Goal: Task Accomplishment & Management: Complete application form

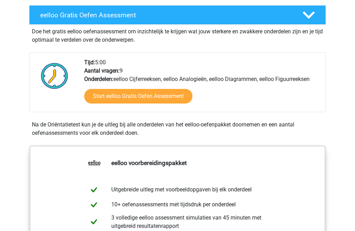
scroll to position [182, 0]
click at [107, 95] on link "Start eelloo Gratis Oefen Assessment" at bounding box center [138, 96] width 108 height 15
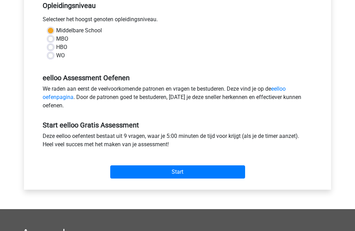
scroll to position [154, 0]
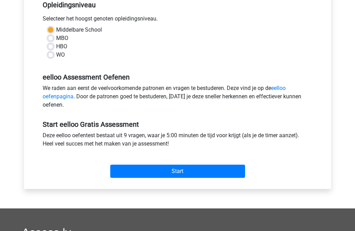
click at [168, 166] on input "Start" at bounding box center [177, 170] width 135 height 13
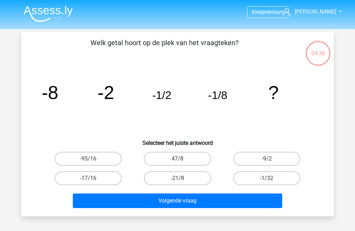
click at [280, 179] on label "-1/32" at bounding box center [266, 178] width 67 height 14
click at [271, 179] on input "-1/32" at bounding box center [269, 180] width 5 height 5
radio input "true"
click at [259, 201] on button "Volgende vraag" at bounding box center [178, 200] width 210 height 15
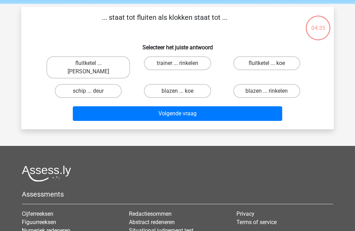
scroll to position [32, 0]
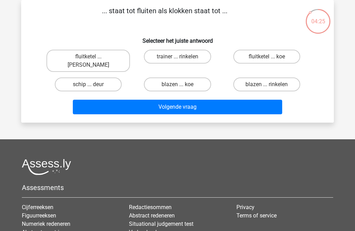
click at [104, 56] on label "fluitketel ... luiden" at bounding box center [88, 61] width 84 height 22
click at [93, 57] on input "fluitketel ... luiden" at bounding box center [90, 59] width 5 height 5
radio input "true"
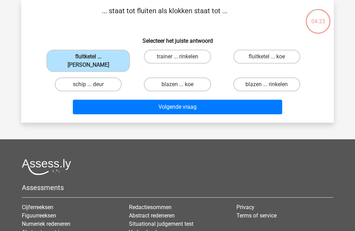
click at [226, 100] on button "Volgende vraag" at bounding box center [178, 107] width 210 height 15
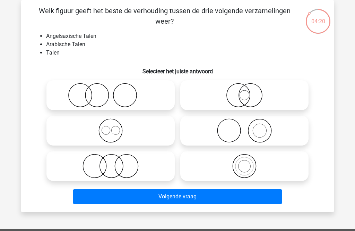
click at [272, 136] on icon at bounding box center [244, 130] width 123 height 24
click at [249, 127] on input "radio" at bounding box center [247, 124] width 5 height 5
radio input "true"
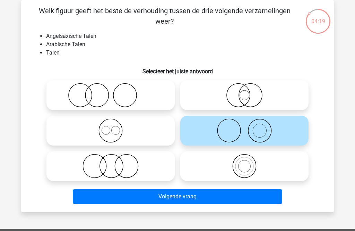
click at [253, 202] on button "Volgende vraag" at bounding box center [178, 196] width 210 height 15
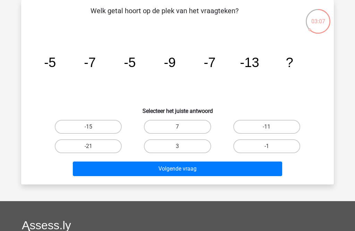
click at [103, 128] on label "-15" at bounding box center [88, 127] width 67 height 14
click at [93, 128] on input "-15" at bounding box center [90, 129] width 5 height 5
radio input "true"
click at [133, 170] on button "Volgende vraag" at bounding box center [178, 168] width 210 height 15
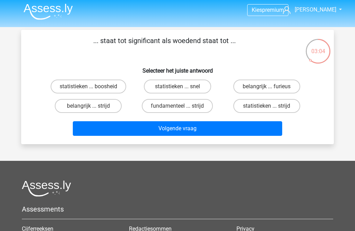
scroll to position [1, 0]
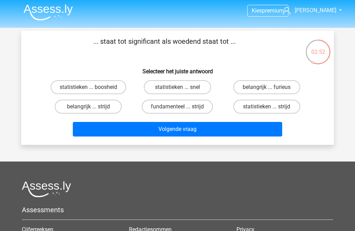
click at [284, 89] on label "belangrijk ... furieus" at bounding box center [266, 87] width 67 height 14
click at [271, 89] on input "belangrijk ... furieus" at bounding box center [269, 89] width 5 height 5
radio input "true"
click at [265, 134] on button "Volgende vraag" at bounding box center [178, 129] width 210 height 15
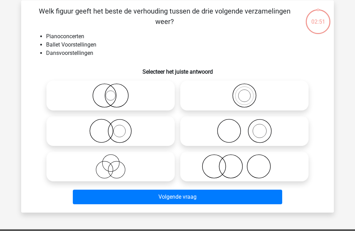
scroll to position [32, 0]
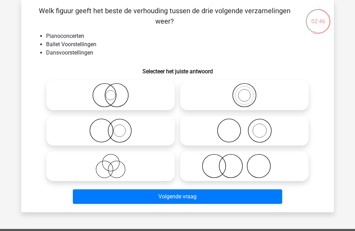
click at [277, 136] on icon at bounding box center [244, 130] width 123 height 24
click at [249, 127] on input "radio" at bounding box center [247, 124] width 5 height 5
radio input "true"
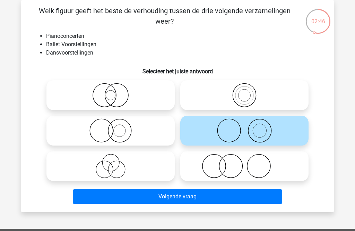
click at [269, 199] on button "Volgende vraag" at bounding box center [178, 196] width 210 height 15
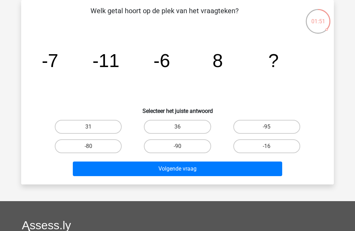
click at [203, 125] on label "36" at bounding box center [177, 127] width 67 height 14
click at [182, 127] on input "36" at bounding box center [180, 129] width 5 height 5
radio input "true"
click at [207, 172] on button "Volgende vraag" at bounding box center [178, 168] width 210 height 15
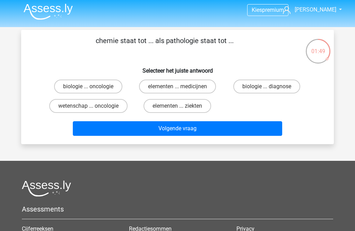
scroll to position [0, 0]
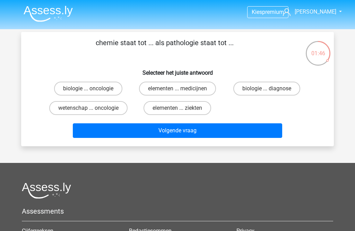
click at [206, 89] on label "elementen ... medicijnen" at bounding box center [177, 89] width 77 height 14
click at [182, 89] on input "elementen ... medicijnen" at bounding box center [180, 90] width 5 height 5
radio input "true"
click at [211, 138] on button "Volgende vraag" at bounding box center [178, 130] width 210 height 15
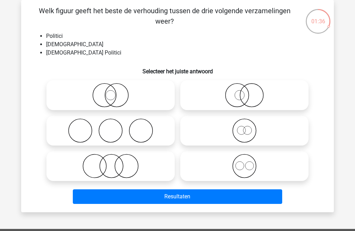
scroll to position [31, 0]
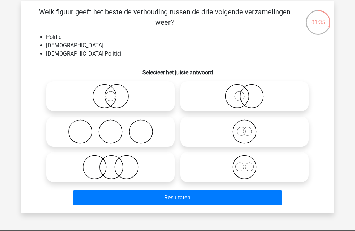
click at [164, 172] on icon at bounding box center [110, 167] width 123 height 24
click at [115, 163] on input "radio" at bounding box center [113, 161] width 5 height 5
radio input "true"
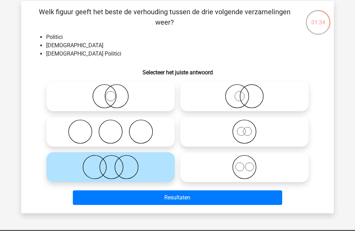
click at [164, 197] on button "Resultaten" at bounding box center [178, 197] width 210 height 15
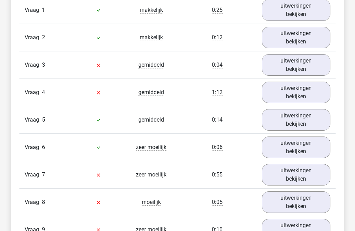
scroll to position [781, 0]
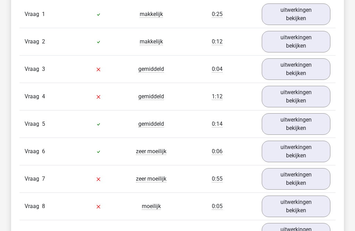
click at [299, 157] on link "uitwerkingen bekijken" at bounding box center [296, 152] width 69 height 22
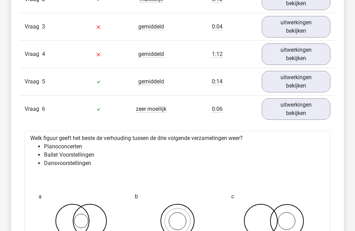
scroll to position [817, 0]
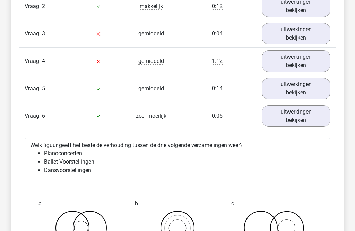
click at [314, 121] on link "uitwerkingen bekijken" at bounding box center [296, 116] width 69 height 22
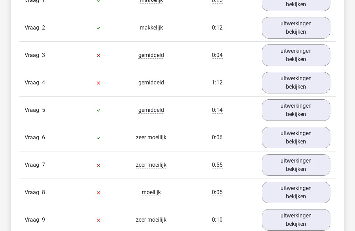
click at [304, 106] on link "uitwerkingen bekijken" at bounding box center [296, 111] width 69 height 22
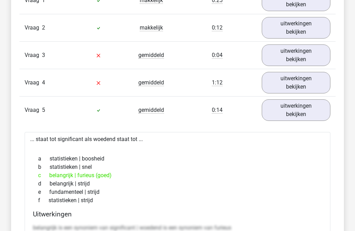
click at [303, 110] on link "uitwerkingen bekijken" at bounding box center [296, 110] width 69 height 22
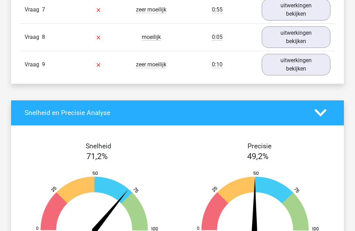
scroll to position [943, 0]
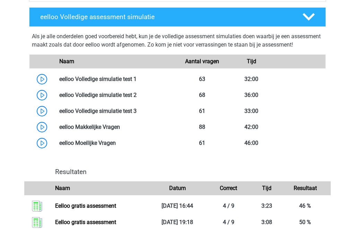
scroll to position [553, 0]
click at [137, 82] on link at bounding box center [137, 79] width 0 height 7
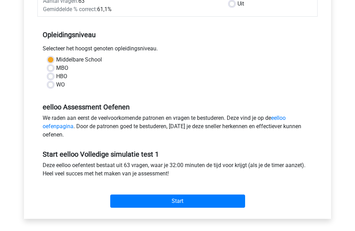
scroll to position [125, 0]
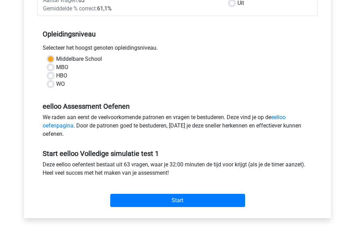
click at [223, 198] on input "Start" at bounding box center [177, 200] width 135 height 13
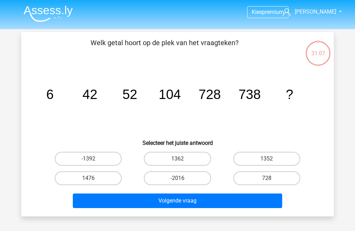
click at [196, 158] on label "1362" at bounding box center [177, 159] width 67 height 14
click at [182, 159] on input "1362" at bounding box center [180, 161] width 5 height 5
radio input "true"
click at [211, 203] on button "Volgende vraag" at bounding box center [178, 200] width 210 height 15
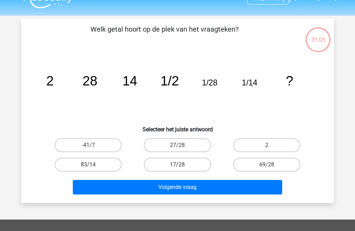
scroll to position [32, 0]
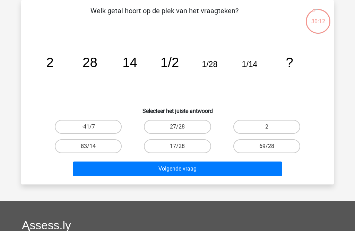
click at [199, 130] on label "27/28" at bounding box center [177, 127] width 67 height 14
click at [182, 130] on input "27/28" at bounding box center [180, 129] width 5 height 5
radio input "true"
click at [171, 167] on button "Volgende vraag" at bounding box center [178, 168] width 210 height 15
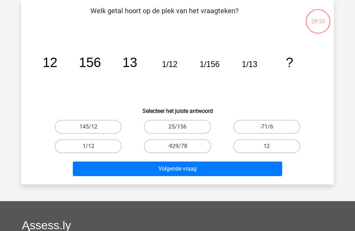
click at [249, 146] on label "12" at bounding box center [266, 146] width 67 height 14
click at [267, 146] on input "12" at bounding box center [269, 148] width 5 height 5
radio input "true"
click at [228, 170] on button "Volgende vraag" at bounding box center [178, 168] width 210 height 15
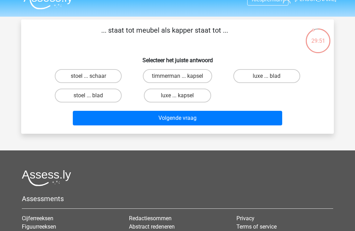
scroll to position [0, 0]
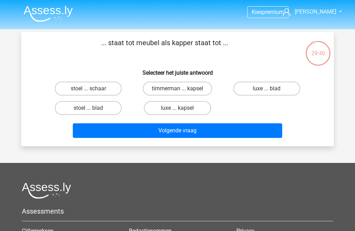
click at [165, 90] on label "timmerman ... kapsel" at bounding box center [177, 89] width 69 height 14
click at [178, 90] on input "timmerman ... kapsel" at bounding box center [180, 90] width 5 height 5
radio input "true"
click at [135, 134] on button "Volgende vraag" at bounding box center [178, 130] width 210 height 15
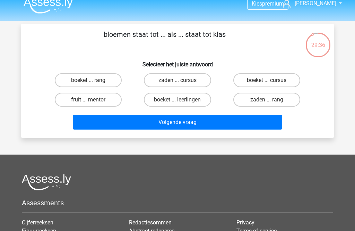
scroll to position [7, 0]
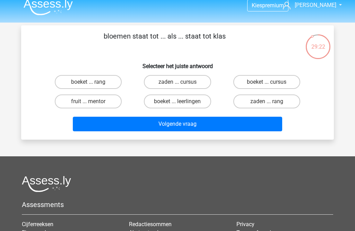
click at [254, 82] on label "boeket ... cursus" at bounding box center [266, 82] width 67 height 14
click at [267, 82] on input "boeket ... cursus" at bounding box center [269, 84] width 5 height 5
radio input "true"
click at [195, 123] on button "Volgende vraag" at bounding box center [178, 124] width 210 height 15
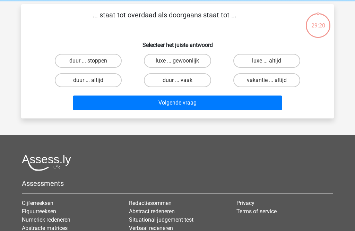
scroll to position [32, 0]
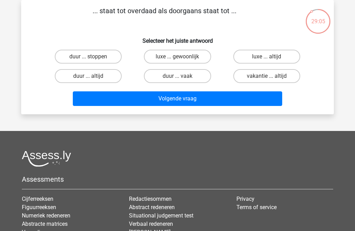
click at [191, 53] on label "luxe ... gewoonlijk" at bounding box center [177, 57] width 67 height 14
click at [182, 57] on input "luxe ... gewoonlijk" at bounding box center [180, 59] width 5 height 5
radio input "true"
click at [152, 101] on button "Volgende vraag" at bounding box center [178, 98] width 210 height 15
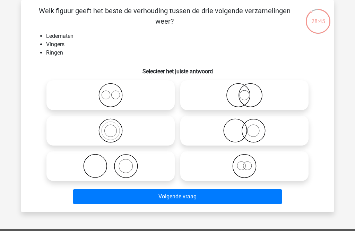
click at [222, 132] on icon at bounding box center [244, 130] width 123 height 24
click at [245, 127] on input "radio" at bounding box center [247, 124] width 5 height 5
radio input "true"
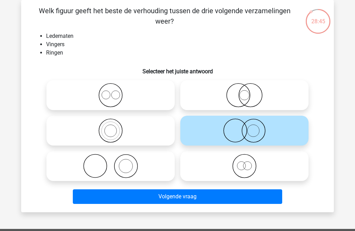
click at [166, 199] on button "Volgende vraag" at bounding box center [178, 196] width 210 height 15
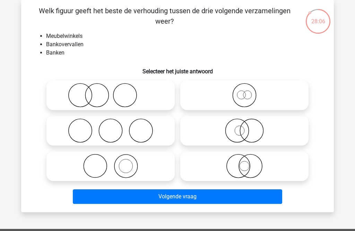
click at [239, 97] on icon at bounding box center [244, 95] width 123 height 24
click at [245, 92] on input "radio" at bounding box center [247, 89] width 5 height 5
radio input "true"
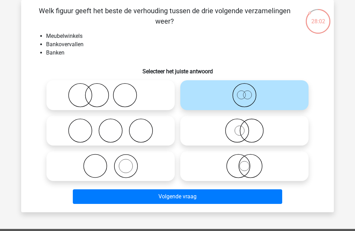
click at [202, 171] on icon at bounding box center [244, 166] width 123 height 24
click at [245, 162] on input "radio" at bounding box center [247, 160] width 5 height 5
radio input "true"
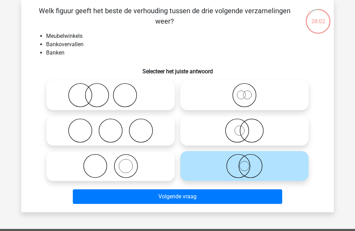
click at [179, 200] on button "Volgende vraag" at bounding box center [178, 196] width 210 height 15
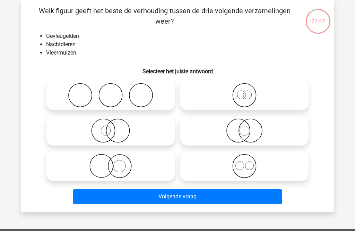
click at [205, 168] on icon at bounding box center [244, 166] width 123 height 24
click at [245, 162] on input "radio" at bounding box center [247, 160] width 5 height 5
radio input "true"
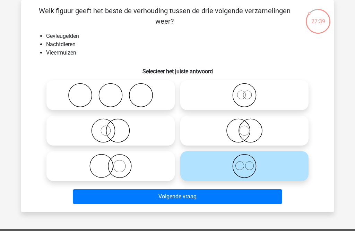
click at [216, 97] on icon at bounding box center [244, 95] width 123 height 24
click at [245, 92] on input "radio" at bounding box center [247, 89] width 5 height 5
radio input "true"
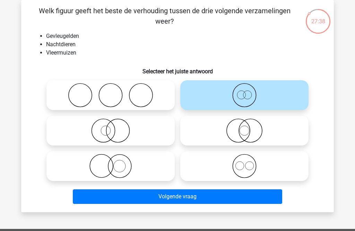
click at [166, 199] on button "Volgende vraag" at bounding box center [178, 196] width 210 height 15
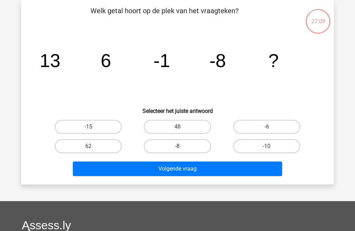
click at [100, 130] on label "-15" at bounding box center [88, 127] width 67 height 14
click at [93, 130] on input "-15" at bounding box center [90, 129] width 5 height 5
radio input "true"
click at [110, 167] on button "Volgende vraag" at bounding box center [178, 168] width 210 height 15
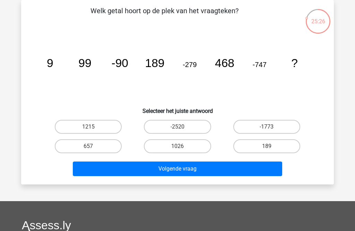
click at [76, 127] on label "1215" at bounding box center [88, 127] width 67 height 14
click at [88, 127] on input "1215" at bounding box center [90, 129] width 5 height 5
radio input "true"
click at [99, 173] on button "Volgende vraag" at bounding box center [178, 168] width 210 height 15
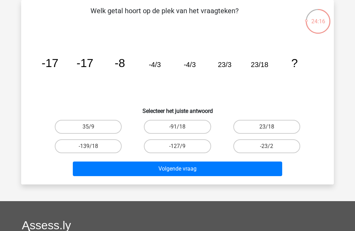
click at [259, 131] on label "23/18" at bounding box center [266, 127] width 67 height 14
click at [267, 131] on input "23/18" at bounding box center [269, 129] width 5 height 5
radio input "true"
click at [227, 171] on button "Volgende vraag" at bounding box center [178, 168] width 210 height 15
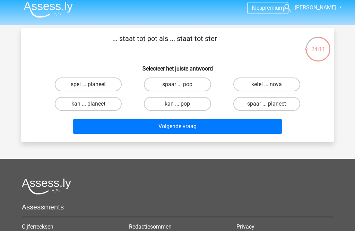
scroll to position [0, 0]
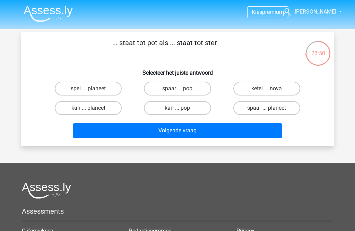
click at [192, 88] on label "spaar ... pop" at bounding box center [177, 89] width 67 height 14
click at [182, 88] on input "spaar ... pop" at bounding box center [180, 90] width 5 height 5
radio input "true"
click at [216, 132] on button "Volgende vraag" at bounding box center [178, 130] width 210 height 15
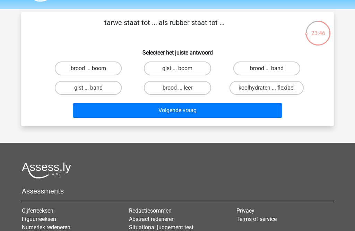
scroll to position [19, 0]
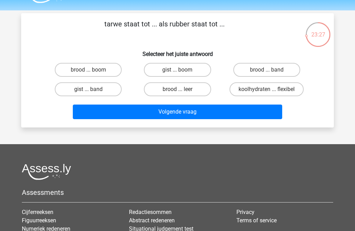
click at [291, 91] on label "koolhydraten ... flexibel" at bounding box center [267, 89] width 74 height 14
click at [271, 91] on input "koolhydraten ... flexibel" at bounding box center [269, 91] width 5 height 5
radio input "true"
click at [263, 111] on button "Volgende vraag" at bounding box center [178, 111] width 210 height 15
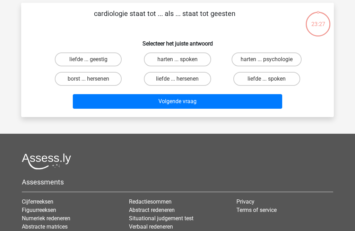
scroll to position [32, 0]
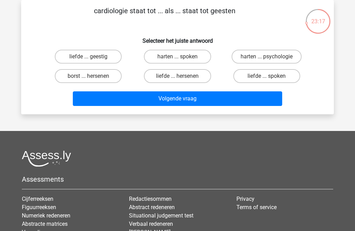
click at [267, 60] on input "harten ... psychologie" at bounding box center [269, 59] width 5 height 5
radio input "true"
click at [233, 98] on button "Volgende vraag" at bounding box center [178, 98] width 210 height 15
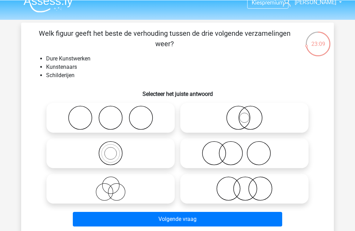
scroll to position [9, 0]
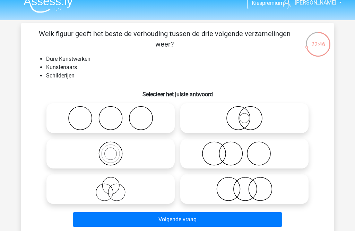
click at [147, 188] on icon at bounding box center [110, 189] width 123 height 24
click at [115, 185] on input "radio" at bounding box center [113, 183] width 5 height 5
radio input "true"
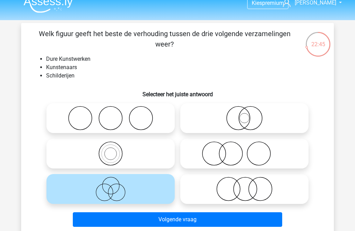
click at [147, 220] on button "Volgende vraag" at bounding box center [178, 219] width 210 height 15
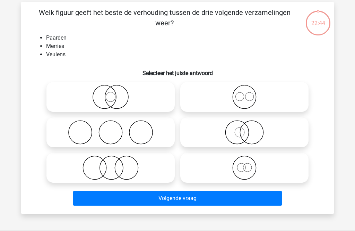
scroll to position [32, 0]
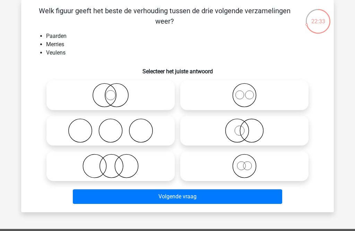
click at [246, 164] on icon at bounding box center [244, 166] width 123 height 24
click at [246, 162] on input "radio" at bounding box center [247, 160] width 5 height 5
radio input "true"
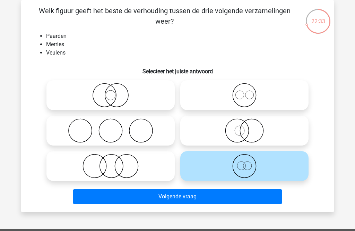
click at [243, 193] on button "Volgende vraag" at bounding box center [178, 196] width 210 height 15
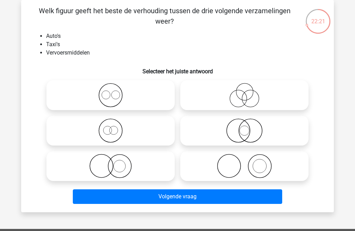
click at [255, 129] on icon at bounding box center [244, 130] width 123 height 24
click at [249, 127] on input "radio" at bounding box center [247, 124] width 5 height 5
radio input "true"
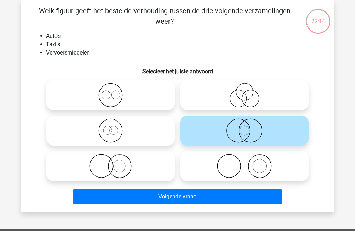
click at [229, 195] on button "Volgende vraag" at bounding box center [178, 196] width 210 height 15
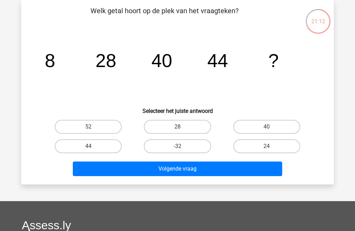
click at [105, 123] on label "52" at bounding box center [88, 127] width 67 height 14
click at [93, 127] on input "52" at bounding box center [90, 129] width 5 height 5
radio input "true"
click at [126, 174] on button "Volgende vraag" at bounding box center [178, 168] width 210 height 15
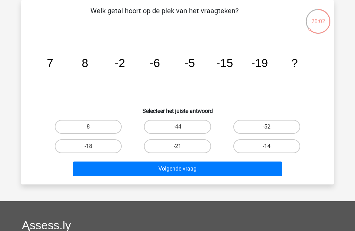
click at [82, 143] on label "-18" at bounding box center [88, 146] width 67 height 14
click at [88, 146] on input "-18" at bounding box center [90, 148] width 5 height 5
radio input "true"
click at [95, 165] on button "Volgende vraag" at bounding box center [178, 168] width 210 height 15
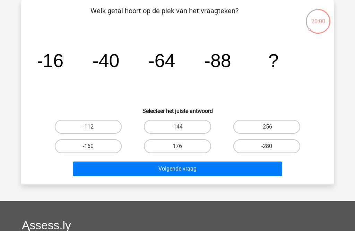
click at [97, 124] on label "-112" at bounding box center [88, 127] width 67 height 14
click at [93, 127] on input "-112" at bounding box center [90, 129] width 5 height 5
radio input "true"
click at [119, 172] on button "Volgende vraag" at bounding box center [178, 168] width 210 height 15
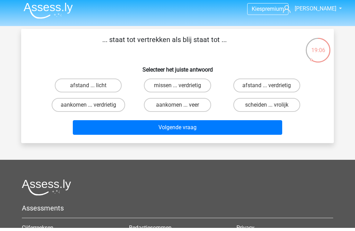
scroll to position [1, 0]
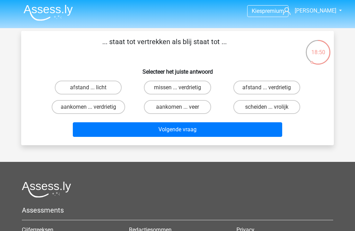
click at [64, 106] on label "aankomen ... verdrietig" at bounding box center [89, 107] width 74 height 14
click at [88, 107] on input "aankomen ... verdrietig" at bounding box center [90, 109] width 5 height 5
radio input "true"
click at [120, 133] on button "Volgende vraag" at bounding box center [178, 129] width 210 height 15
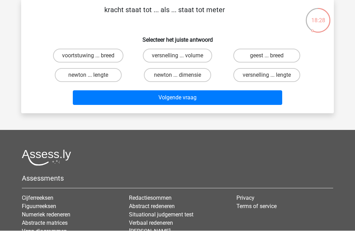
scroll to position [34, 0]
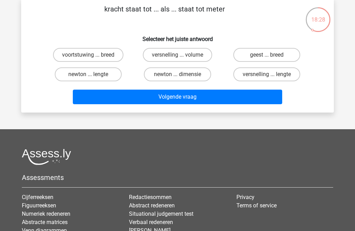
click at [64, 74] on label "newton ... lengte" at bounding box center [88, 74] width 67 height 14
click at [88, 74] on input "newton ... lengte" at bounding box center [90, 76] width 5 height 5
radio input "true"
click at [86, 92] on button "Volgende vraag" at bounding box center [178, 96] width 210 height 15
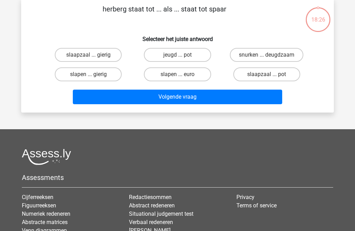
scroll to position [32, 0]
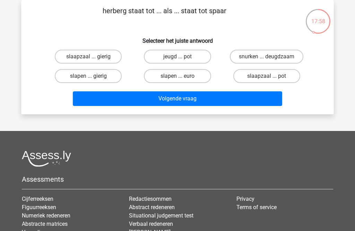
click at [240, 53] on label "snurken ... deugdzaam" at bounding box center [267, 57] width 74 height 14
click at [267, 57] on input "snurken ... deugdzaam" at bounding box center [269, 59] width 5 height 5
radio input "true"
click at [210, 95] on button "Volgende vraag" at bounding box center [178, 98] width 210 height 15
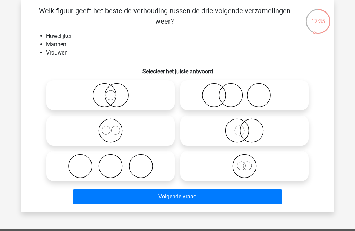
click at [85, 105] on icon at bounding box center [110, 95] width 123 height 24
click at [111, 92] on input "radio" at bounding box center [113, 89] width 5 height 5
radio input "true"
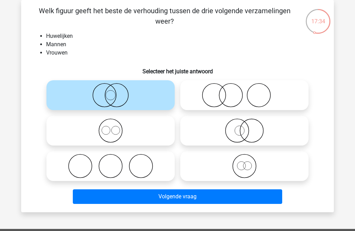
click at [86, 193] on button "Volgende vraag" at bounding box center [178, 196] width 210 height 15
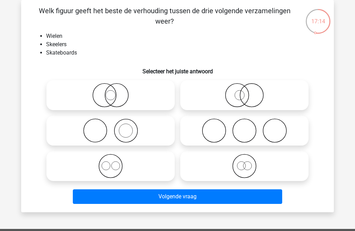
click at [84, 164] on icon at bounding box center [110, 166] width 123 height 24
click at [111, 162] on input "radio" at bounding box center [113, 160] width 5 height 5
radio input "true"
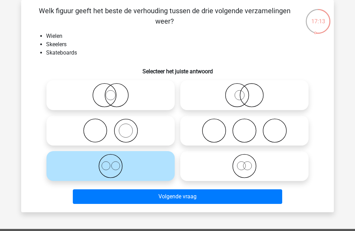
click at [88, 196] on button "Volgende vraag" at bounding box center [178, 196] width 210 height 15
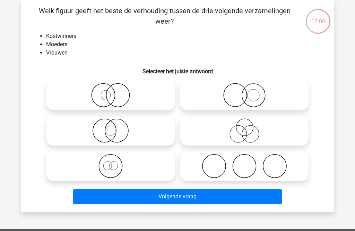
click at [205, 128] on icon at bounding box center [244, 130] width 123 height 24
click at [245, 127] on input "radio" at bounding box center [247, 124] width 5 height 5
radio input "true"
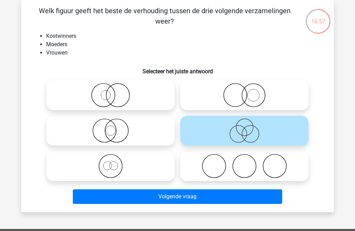
click at [138, 199] on button "Volgende vraag" at bounding box center [178, 196] width 210 height 15
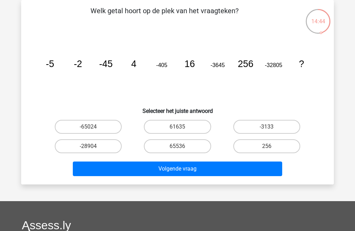
click at [194, 150] on label "65536" at bounding box center [177, 146] width 67 height 14
click at [182, 150] on input "65536" at bounding box center [180, 148] width 5 height 5
radio input "true"
click at [187, 173] on button "Volgende vraag" at bounding box center [178, 168] width 210 height 15
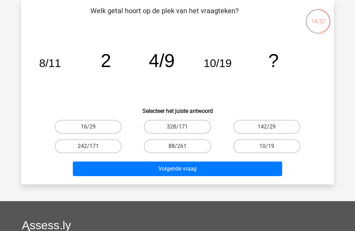
click at [110, 126] on label "16/29" at bounding box center [88, 127] width 67 height 14
click at [93, 127] on input "16/29" at bounding box center [90, 129] width 5 height 5
radio input "true"
click at [97, 169] on button "Volgende vraag" at bounding box center [178, 168] width 210 height 15
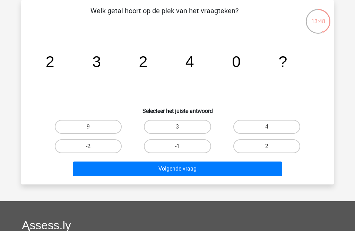
click at [255, 147] on label "2" at bounding box center [266, 146] width 67 height 14
click at [267, 147] on input "2" at bounding box center [269, 148] width 5 height 5
radio input "true"
click at [225, 174] on button "Volgende vraag" at bounding box center [178, 168] width 210 height 15
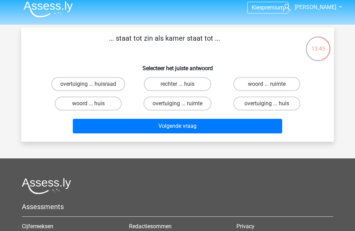
scroll to position [0, 0]
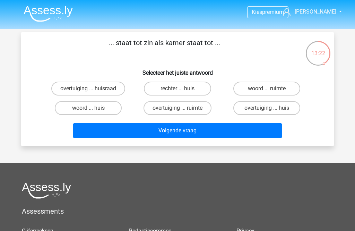
click at [106, 108] on label "woord ... huis" at bounding box center [88, 108] width 67 height 14
click at [93, 108] on input "woord ... huis" at bounding box center [90, 110] width 5 height 5
radio input "true"
click at [103, 131] on button "Volgende vraag" at bounding box center [178, 130] width 210 height 15
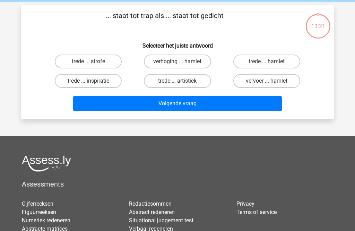
scroll to position [32, 0]
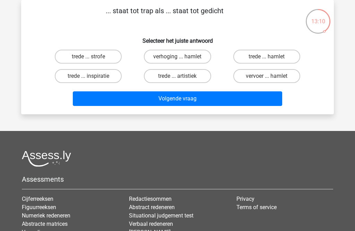
click at [105, 77] on label "trede ... inspiratie" at bounding box center [88, 76] width 67 height 14
click at [93, 77] on input "trede ... inspiratie" at bounding box center [90, 78] width 5 height 5
radio input "true"
click at [103, 103] on button "Volgende vraag" at bounding box center [178, 98] width 210 height 15
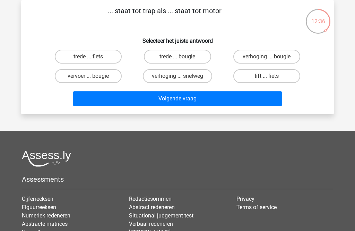
click at [197, 51] on label "trede ... bougie" at bounding box center [177, 57] width 67 height 14
click at [182, 57] on input "trede ... bougie" at bounding box center [180, 59] width 5 height 5
radio input "true"
click at [161, 100] on button "Volgende vraag" at bounding box center [178, 98] width 210 height 15
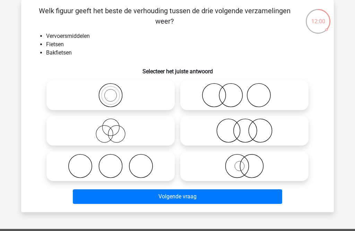
click at [140, 92] on icon at bounding box center [110, 95] width 123 height 24
click at [115, 92] on input "radio" at bounding box center [113, 89] width 5 height 5
radio input "true"
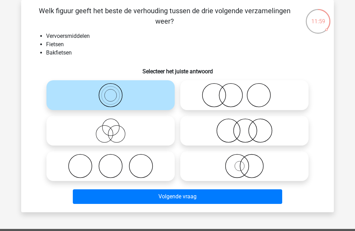
click at [142, 197] on button "Volgende vraag" at bounding box center [178, 196] width 210 height 15
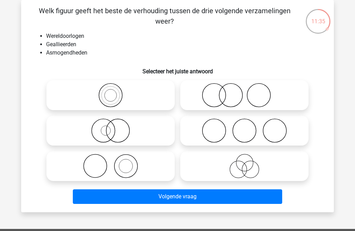
click at [236, 94] on icon at bounding box center [244, 95] width 123 height 24
click at [245, 92] on input "radio" at bounding box center [247, 89] width 5 height 5
radio input "true"
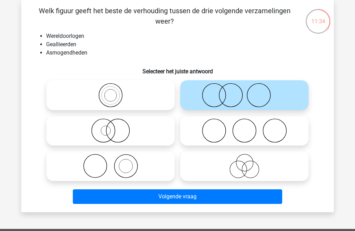
click at [158, 193] on button "Volgende vraag" at bounding box center [178, 196] width 210 height 15
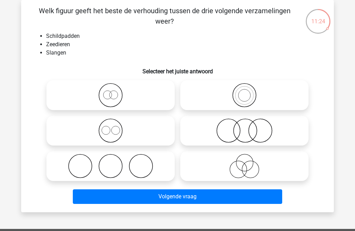
click at [218, 167] on icon at bounding box center [244, 166] width 123 height 24
click at [245, 162] on input "radio" at bounding box center [247, 160] width 5 height 5
radio input "true"
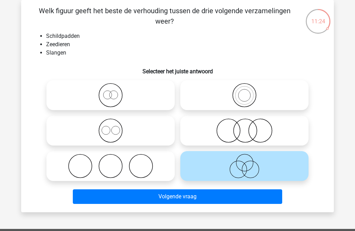
click at [191, 199] on button "Volgende vraag" at bounding box center [178, 196] width 210 height 15
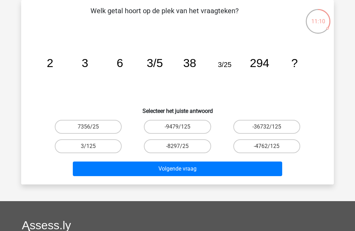
click at [166, 147] on label "-8297/25" at bounding box center [177, 146] width 67 height 14
click at [178, 147] on input "-8297/25" at bounding box center [180, 148] width 5 height 5
radio input "true"
click at [107, 150] on label "3/125" at bounding box center [88, 146] width 67 height 14
click at [93, 150] on input "3/125" at bounding box center [90, 148] width 5 height 5
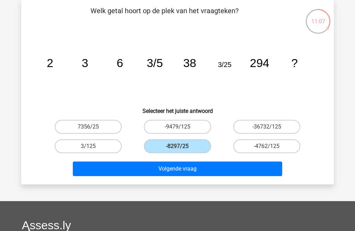
radio input "true"
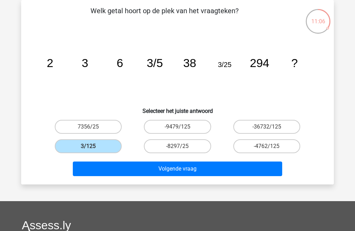
click at [108, 171] on button "Volgende vraag" at bounding box center [178, 168] width 210 height 15
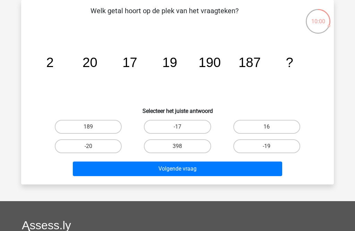
click at [110, 129] on label "189" at bounding box center [88, 127] width 67 height 14
click at [93, 129] on input "189" at bounding box center [90, 129] width 5 height 5
radio input "true"
click at [135, 172] on button "Volgende vraag" at bounding box center [178, 168] width 210 height 15
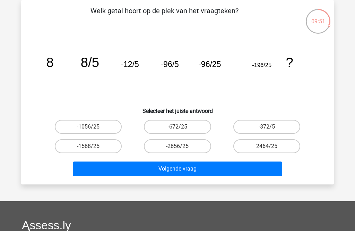
click at [195, 130] on label "-672/25" at bounding box center [177, 127] width 67 height 14
click at [182, 130] on input "-672/25" at bounding box center [180, 129] width 5 height 5
radio input "true"
click at [196, 172] on button "Volgende vraag" at bounding box center [178, 168] width 210 height 15
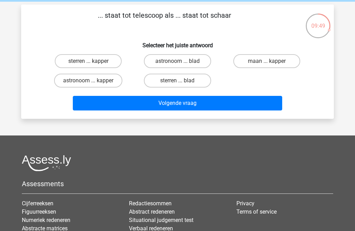
scroll to position [0, 0]
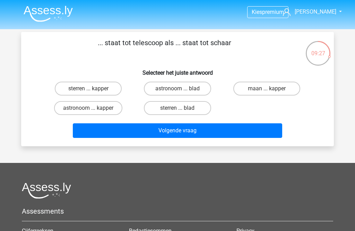
click at [111, 108] on label "astronoom ... kapper" at bounding box center [88, 108] width 68 height 14
click at [93, 108] on input "astronoom ... kapper" at bounding box center [90, 110] width 5 height 5
radio input "true"
click at [116, 132] on button "Volgende vraag" at bounding box center [178, 130] width 210 height 15
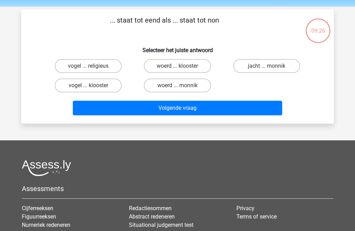
scroll to position [32, 0]
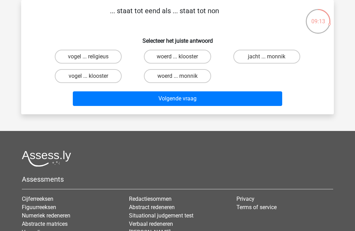
click at [163, 77] on label "woerd ... monnik" at bounding box center [177, 76] width 67 height 14
click at [178, 77] on input "woerd ... monnik" at bounding box center [180, 78] width 5 height 5
radio input "true"
click at [157, 99] on button "Volgende vraag" at bounding box center [178, 98] width 210 height 15
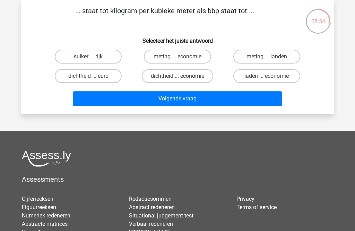
click at [159, 80] on label "dichtheid ... economie" at bounding box center [177, 76] width 71 height 14
click at [178, 80] on input "dichtheid ... economie" at bounding box center [180, 78] width 5 height 5
radio input "true"
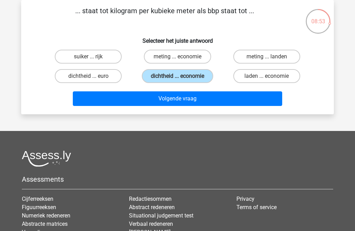
click at [152, 97] on button "Volgende vraag" at bounding box center [178, 98] width 210 height 15
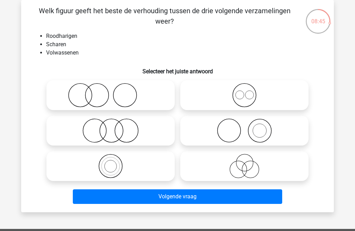
click at [73, 90] on icon at bounding box center [110, 95] width 123 height 24
click at [111, 90] on input "radio" at bounding box center [113, 89] width 5 height 5
radio input "true"
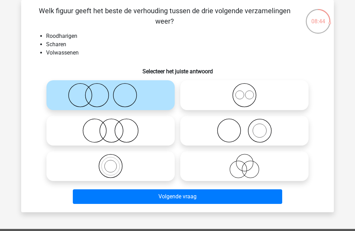
click at [236, 196] on button "Volgende vraag" at bounding box center [178, 196] width 210 height 15
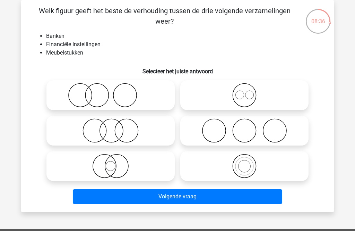
click at [67, 94] on icon at bounding box center [110, 95] width 123 height 24
click at [111, 92] on input "radio" at bounding box center [113, 89] width 5 height 5
radio input "true"
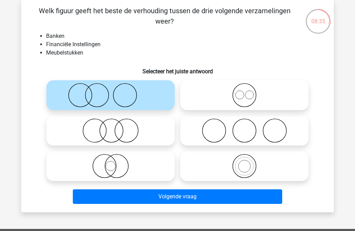
click at [260, 192] on button "Volgende vraag" at bounding box center [178, 196] width 210 height 15
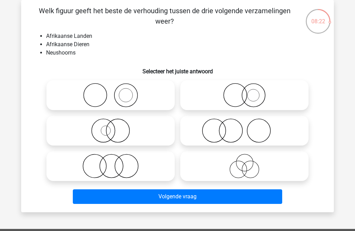
click at [77, 96] on icon at bounding box center [110, 95] width 123 height 24
click at [111, 92] on input "radio" at bounding box center [113, 89] width 5 height 5
radio input "true"
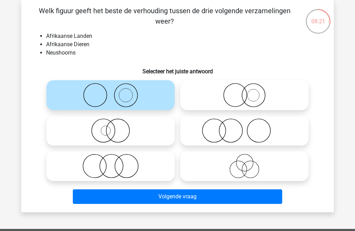
click at [264, 199] on button "Volgende vraag" at bounding box center [178, 196] width 210 height 15
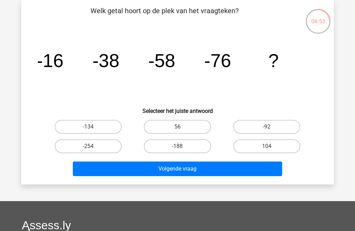
click at [275, 128] on label "-92" at bounding box center [266, 127] width 67 height 14
click at [271, 128] on input "-92" at bounding box center [269, 129] width 5 height 5
radio input "true"
click at [257, 176] on button "Volgende vraag" at bounding box center [178, 168] width 210 height 15
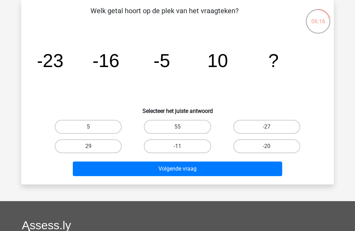
click at [106, 151] on label "29" at bounding box center [88, 146] width 67 height 14
click at [93, 151] on input "29" at bounding box center [90, 148] width 5 height 5
radio input "true"
click at [107, 169] on button "Volgende vraag" at bounding box center [178, 168] width 210 height 15
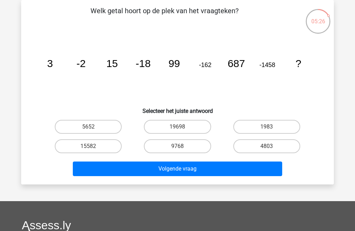
click at [104, 127] on label "5652" at bounding box center [88, 127] width 67 height 14
click at [93, 127] on input "5652" at bounding box center [90, 129] width 5 height 5
radio input "true"
click at [145, 166] on button "Volgende vraag" at bounding box center [178, 168] width 210 height 15
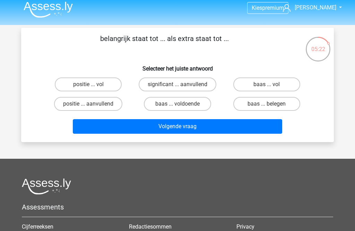
scroll to position [0, 0]
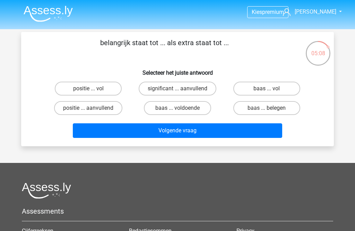
click at [109, 108] on label "positie ... aanvullend" at bounding box center [88, 108] width 68 height 14
click at [93, 108] on input "positie ... aanvullend" at bounding box center [90, 110] width 5 height 5
radio input "true"
click at [131, 128] on button "Volgende vraag" at bounding box center [178, 130] width 210 height 15
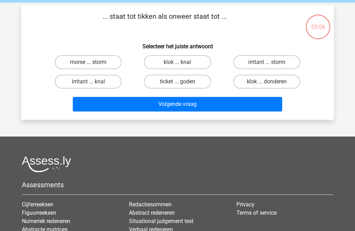
scroll to position [32, 0]
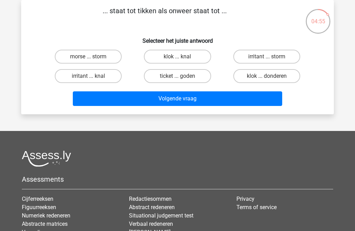
click at [260, 79] on label "klok ... donderen" at bounding box center [266, 76] width 67 height 14
click at [267, 79] on input "klok ... donderen" at bounding box center [269, 78] width 5 height 5
radio input "true"
click at [239, 100] on button "Volgende vraag" at bounding box center [178, 98] width 210 height 15
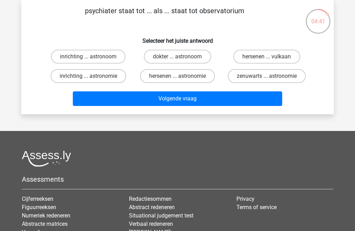
click at [82, 58] on label "inrichting ... astronoom" at bounding box center [88, 57] width 75 height 14
click at [88, 58] on input "inrichting ... astronoom" at bounding box center [90, 59] width 5 height 5
radio input "true"
click at [139, 99] on button "Volgende vraag" at bounding box center [178, 98] width 210 height 15
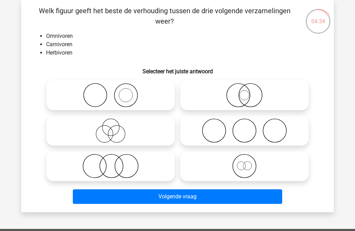
click at [205, 133] on icon at bounding box center [244, 130] width 123 height 24
click at [245, 127] on input "radio" at bounding box center [247, 124] width 5 height 5
radio input "true"
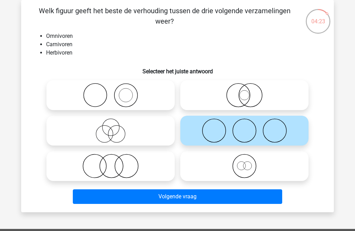
click at [153, 171] on icon at bounding box center [110, 166] width 123 height 24
click at [115, 162] on input "radio" at bounding box center [113, 160] width 5 height 5
radio input "true"
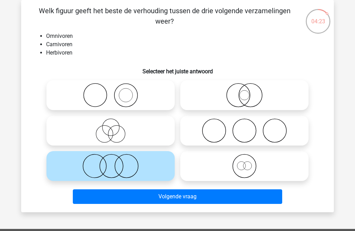
click at [164, 193] on button "Volgende vraag" at bounding box center [178, 196] width 210 height 15
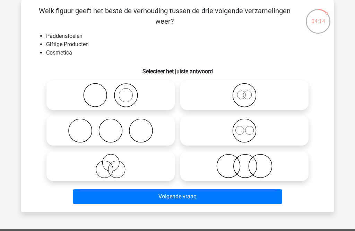
click at [135, 101] on icon at bounding box center [110, 95] width 123 height 24
click at [115, 92] on input "radio" at bounding box center [113, 89] width 5 height 5
radio input "true"
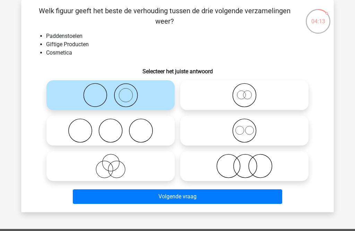
click at [199, 199] on button "Volgende vraag" at bounding box center [178, 196] width 210 height 15
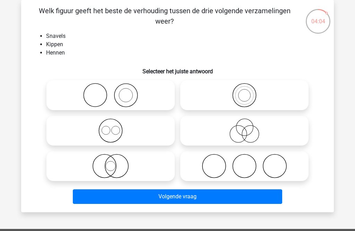
click at [149, 135] on icon at bounding box center [110, 130] width 123 height 24
click at [115, 127] on input "radio" at bounding box center [113, 124] width 5 height 5
radio input "true"
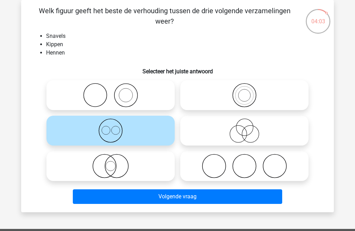
click at [191, 201] on button "Volgende vraag" at bounding box center [178, 196] width 210 height 15
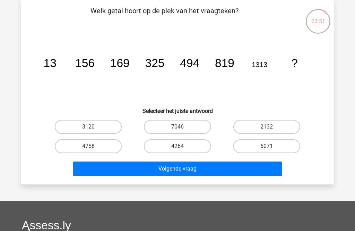
click at [103, 125] on label "3120" at bounding box center [88, 127] width 67 height 14
click at [93, 127] on input "3120" at bounding box center [90, 129] width 5 height 5
radio input "true"
click at [144, 167] on button "Volgende vraag" at bounding box center [178, 168] width 210 height 15
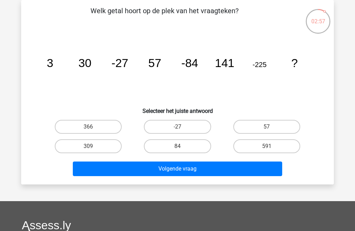
click at [103, 150] on label "309" at bounding box center [88, 146] width 67 height 14
click at [93, 150] on input "309" at bounding box center [90, 148] width 5 height 5
radio input "true"
click at [127, 166] on button "Volgende vraag" at bounding box center [178, 168] width 210 height 15
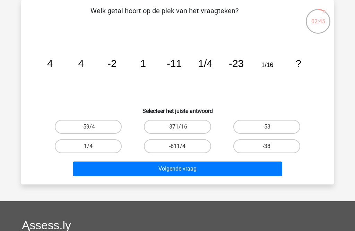
click at [264, 149] on label "-38" at bounding box center [266, 146] width 67 height 14
click at [267, 149] on input "-38" at bounding box center [269, 148] width 5 height 5
radio input "true"
click at [238, 173] on button "Volgende vraag" at bounding box center [178, 168] width 210 height 15
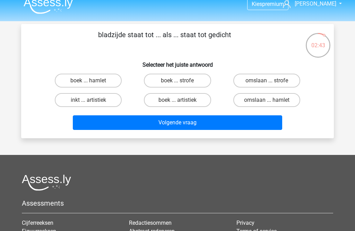
scroll to position [0, 0]
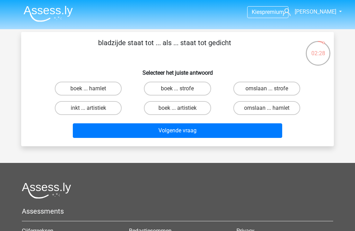
click at [155, 87] on label "boek ... strofe" at bounding box center [177, 89] width 67 height 14
click at [178, 88] on input "boek ... strofe" at bounding box center [180, 90] width 5 height 5
radio input "true"
click at [156, 129] on button "Volgende vraag" at bounding box center [178, 130] width 210 height 15
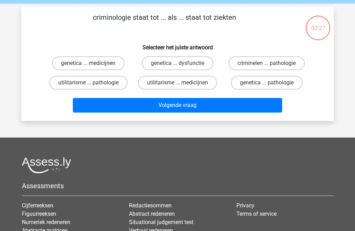
scroll to position [32, 0]
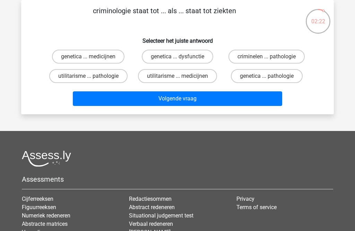
click at [256, 58] on label "criminelen ... pathologie" at bounding box center [267, 57] width 76 height 14
click at [267, 58] on input "criminelen ... pathologie" at bounding box center [269, 59] width 5 height 5
radio input "true"
click at [213, 106] on button "Volgende vraag" at bounding box center [178, 98] width 210 height 15
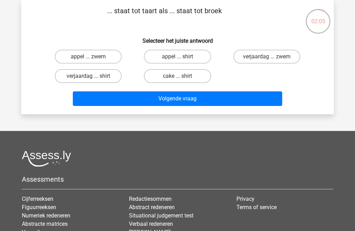
click at [182, 78] on input "cake ... shirt" at bounding box center [180, 78] width 5 height 5
radio input "true"
click at [187, 102] on button "Volgende vraag" at bounding box center [178, 98] width 210 height 15
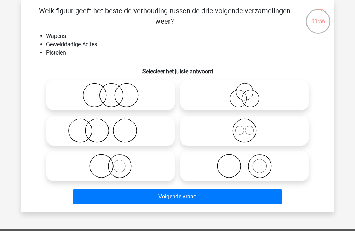
click at [263, 101] on icon at bounding box center [244, 95] width 123 height 24
click at [249, 92] on input "radio" at bounding box center [247, 89] width 5 height 5
radio input "true"
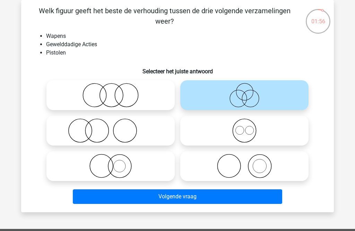
click at [206, 200] on button "Volgende vraag" at bounding box center [178, 196] width 210 height 15
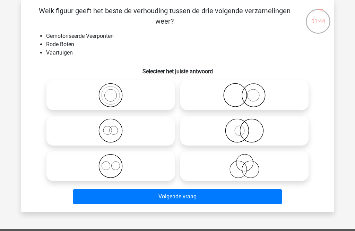
click at [150, 100] on icon at bounding box center [110, 95] width 123 height 24
click at [115, 92] on input "radio" at bounding box center [113, 89] width 5 height 5
radio input "true"
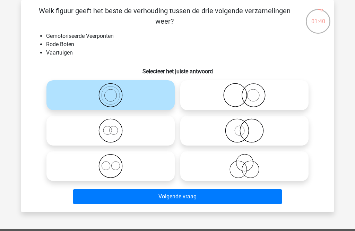
click at [160, 174] on icon at bounding box center [110, 166] width 123 height 24
click at [115, 162] on input "radio" at bounding box center [113, 160] width 5 height 5
radio input "true"
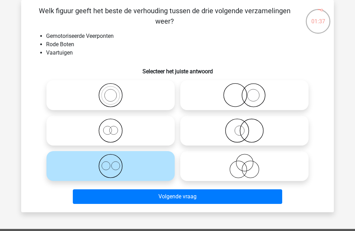
click at [176, 196] on button "Volgende vraag" at bounding box center [178, 196] width 210 height 15
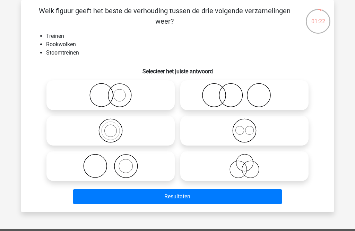
click at [266, 96] on icon at bounding box center [244, 95] width 123 height 24
click at [249, 92] on input "radio" at bounding box center [247, 89] width 5 height 5
radio input "true"
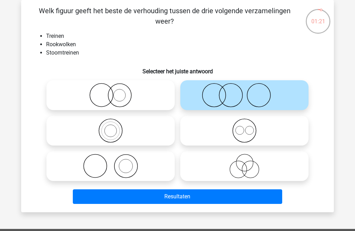
click at [258, 195] on button "Resultaten" at bounding box center [178, 196] width 210 height 15
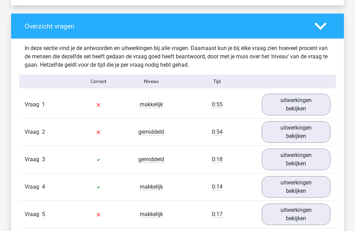
scroll to position [697, 0]
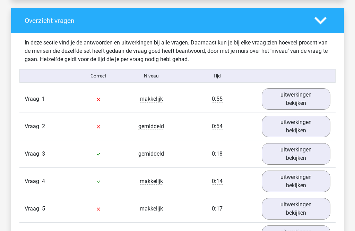
click at [304, 101] on link "uitwerkingen bekijken" at bounding box center [296, 99] width 69 height 22
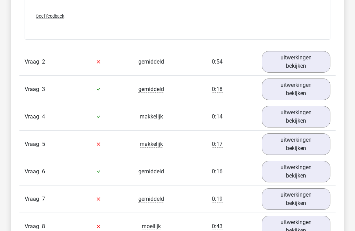
click at [316, 61] on link "uitwerkingen bekijken" at bounding box center [296, 62] width 69 height 22
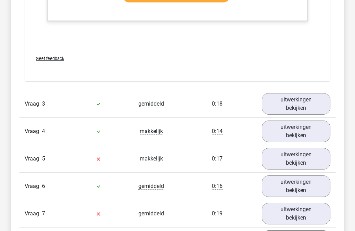
click at [314, 100] on link "uitwerkingen bekijken" at bounding box center [296, 104] width 69 height 22
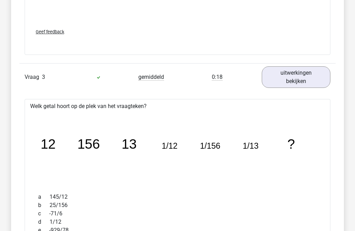
scroll to position [1606, 0]
click at [306, 86] on link "uitwerkingen bekijken" at bounding box center [296, 77] width 69 height 22
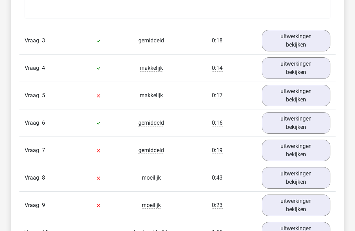
scroll to position [1643, 0]
click at [312, 100] on link "uitwerkingen bekijken" at bounding box center [296, 95] width 69 height 22
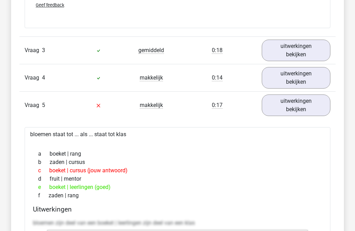
scroll to position [1632, 0]
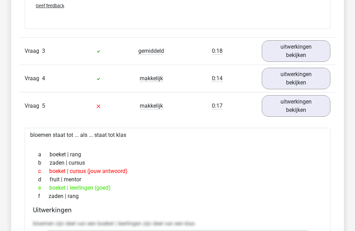
click at [310, 111] on link "uitwerkingen bekijken" at bounding box center [296, 106] width 69 height 22
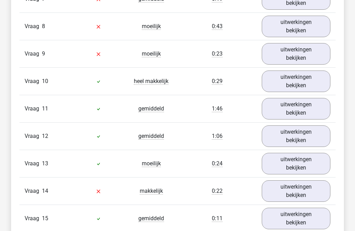
scroll to position [1794, 0]
click at [314, 86] on link "uitwerkingen bekijken" at bounding box center [296, 81] width 69 height 22
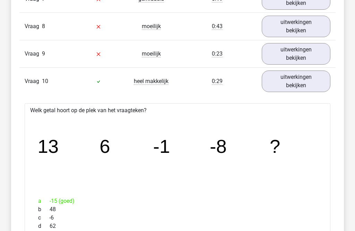
click at [306, 79] on link "uitwerkingen bekijken" at bounding box center [296, 81] width 69 height 22
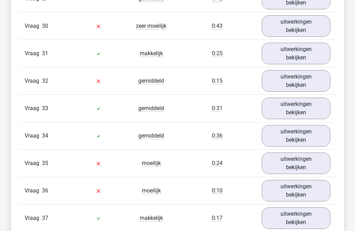
scroll to position [2398, 0]
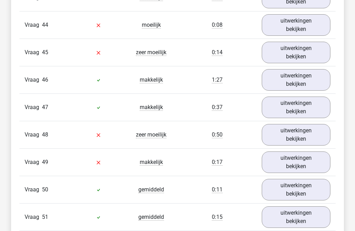
click at [309, 140] on link "uitwerkingen bekijken" at bounding box center [296, 135] width 69 height 22
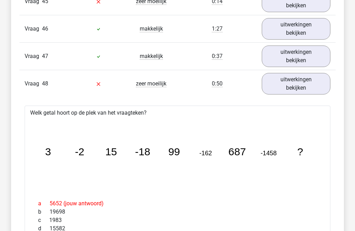
scroll to position [2833, 0]
click at [316, 83] on link "uitwerkingen bekijken" at bounding box center [296, 84] width 69 height 22
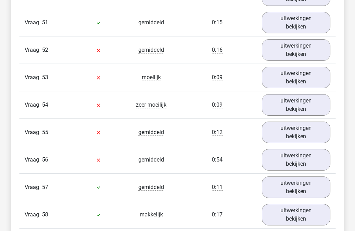
scroll to position [2976, 0]
click at [313, 105] on link "uitwerkingen bekijken" at bounding box center [296, 105] width 69 height 22
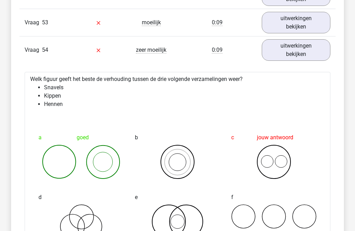
click at [324, 52] on link "uitwerkingen bekijken" at bounding box center [296, 51] width 69 height 22
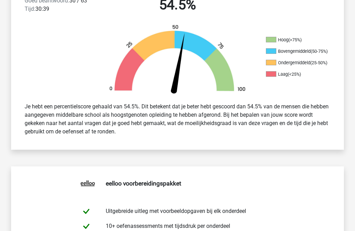
scroll to position [0, 0]
